Goal: Task Accomplishment & Management: Use online tool/utility

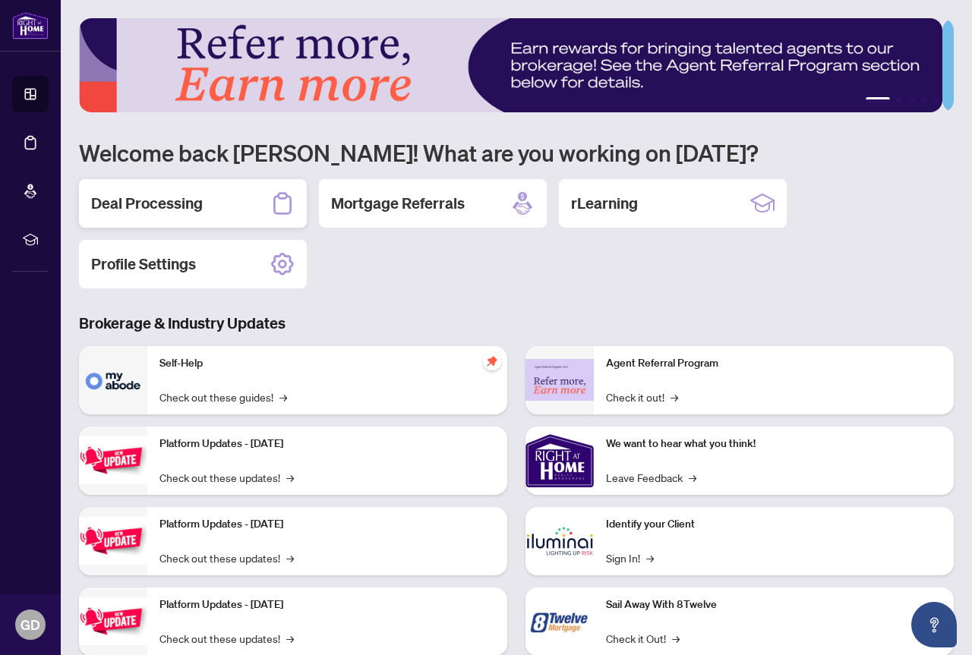
click at [155, 205] on h2 "Deal Processing" at bounding box center [147, 203] width 112 height 21
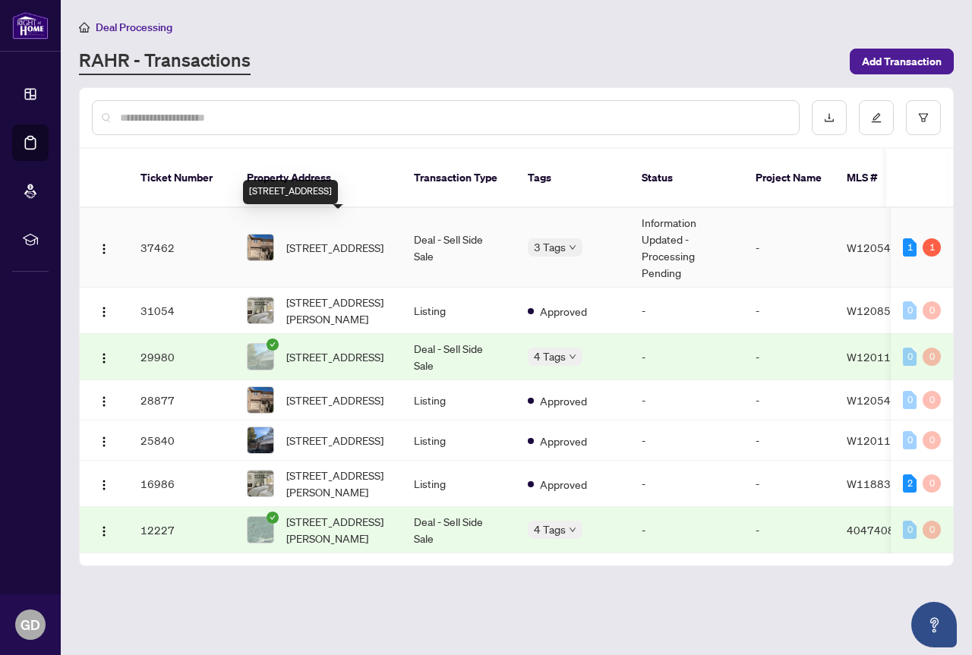
click at [313, 239] on span "[STREET_ADDRESS]" at bounding box center [334, 247] width 97 height 17
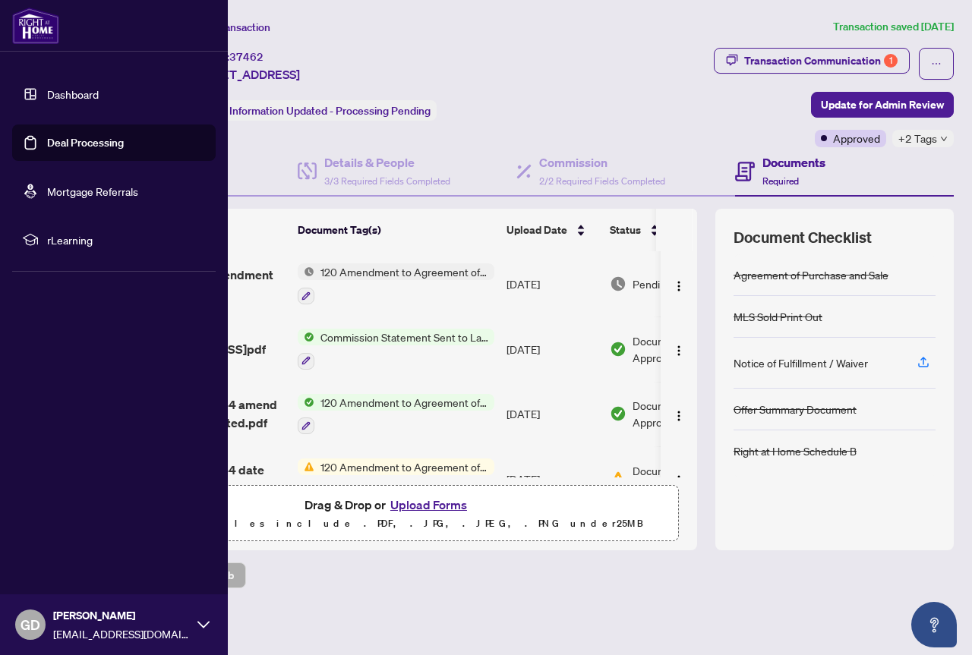
click at [58, 235] on span "rLearning" at bounding box center [126, 240] width 158 height 17
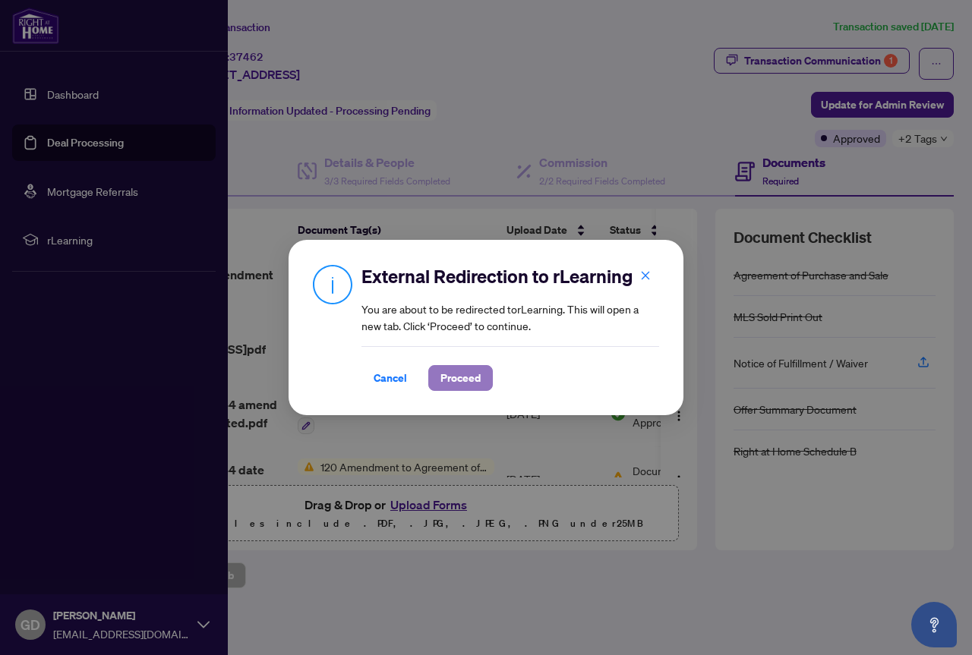
click at [466, 374] on span "Proceed" at bounding box center [461, 378] width 40 height 24
